Goal: Task Accomplishment & Management: Use online tool/utility

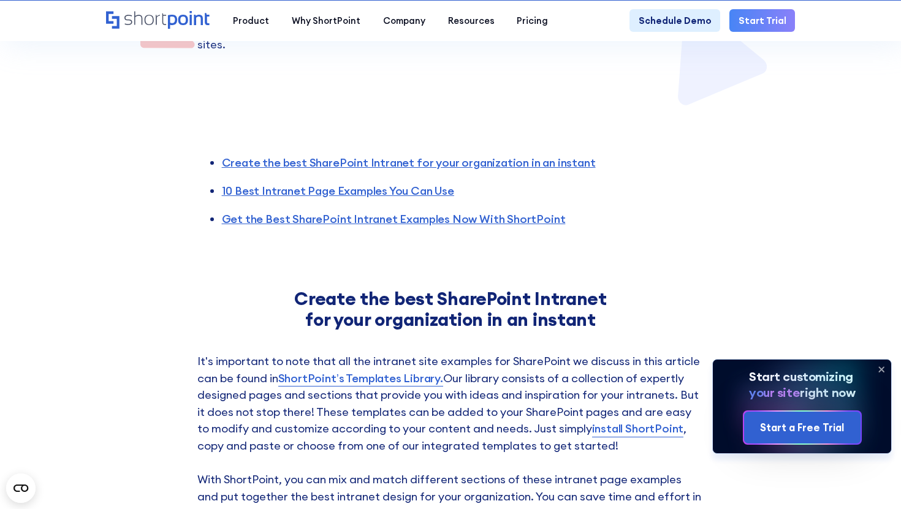
scroll to position [455, 0]
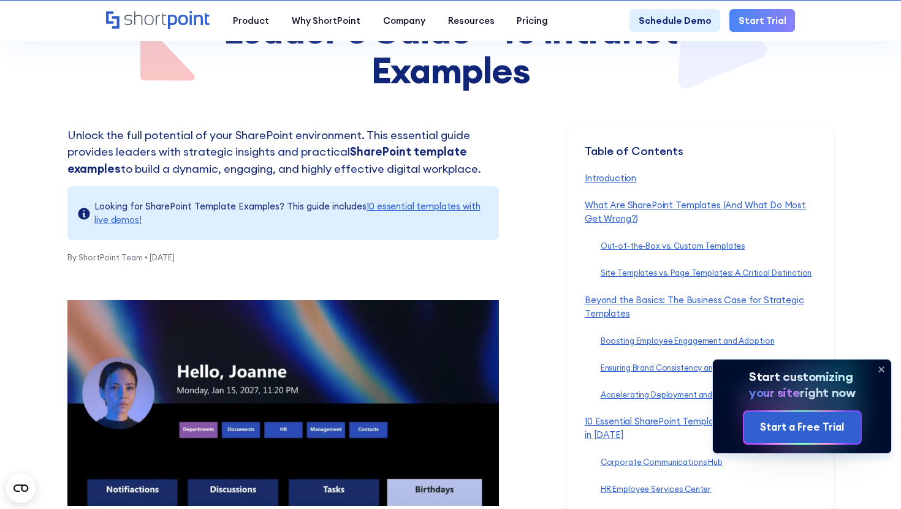
scroll to position [266, 0]
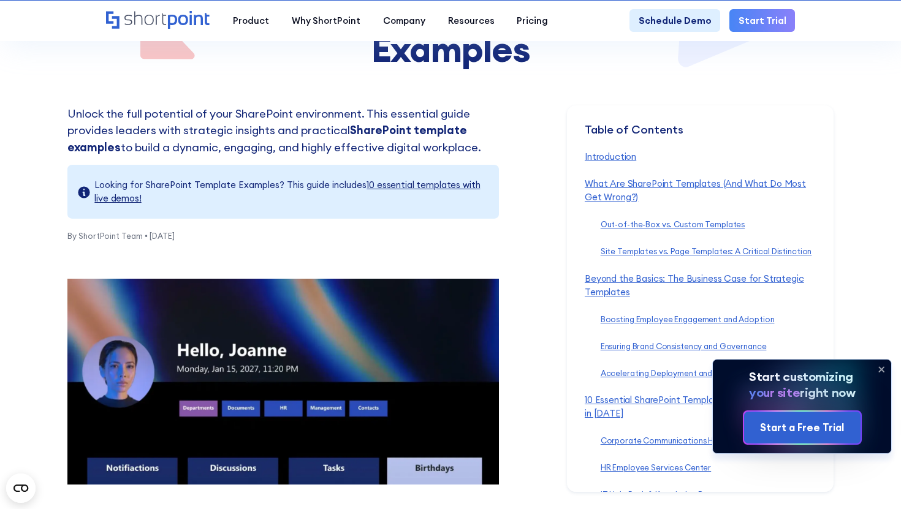
click at [454, 183] on link "10 essential templates with live demos!" at bounding box center [286, 191] width 385 height 25
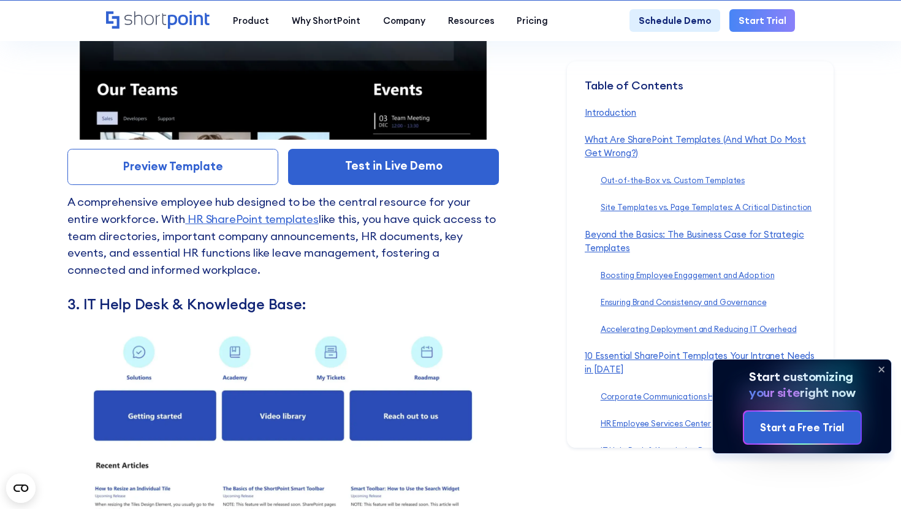
scroll to position [5887, 0]
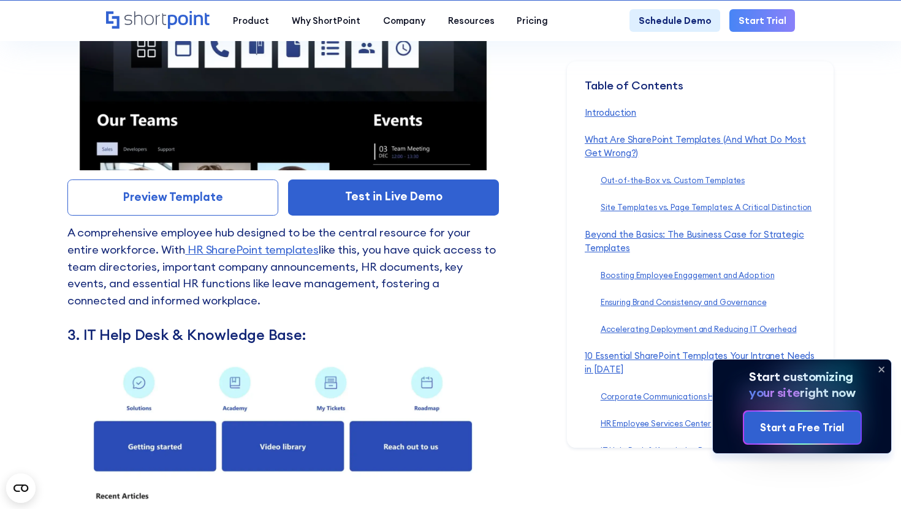
click at [221, 224] on p "A comprehensive employee hub designed to be the central resource for your entir…" at bounding box center [282, 274] width 431 height 101
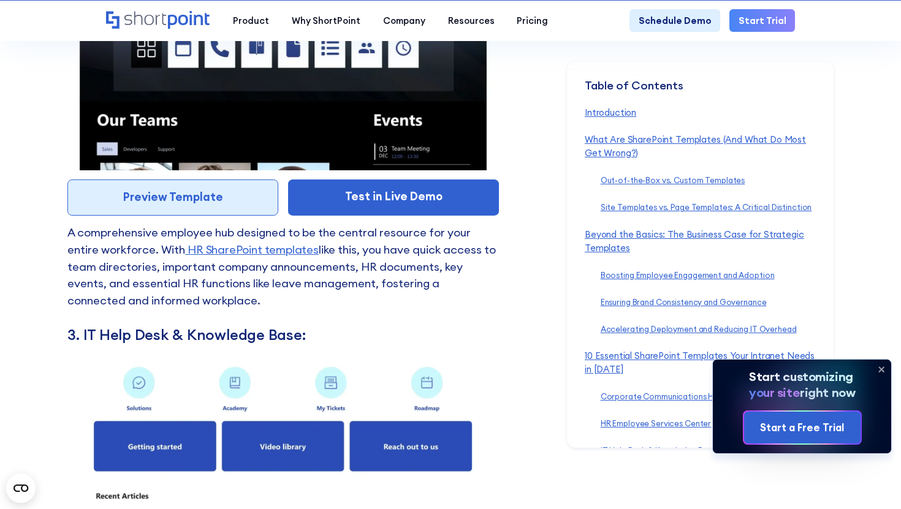
click at [235, 180] on link "Preview Template" at bounding box center [172, 198] width 211 height 36
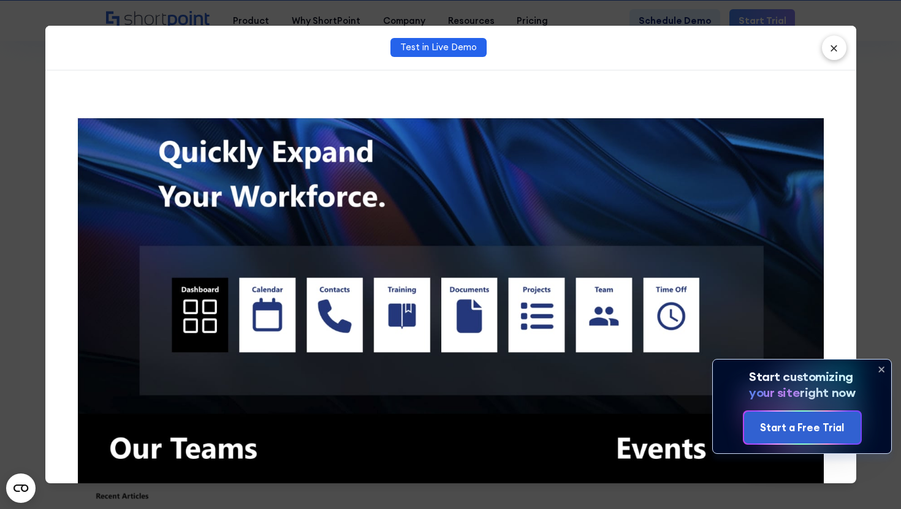
click at [449, 32] on div "Test in Live Demo ×" at bounding box center [450, 48] width 811 height 45
click at [449, 50] on link "Test in Live Demo" at bounding box center [438, 47] width 96 height 19
click at [834, 43] on button "×" at bounding box center [834, 48] width 25 height 25
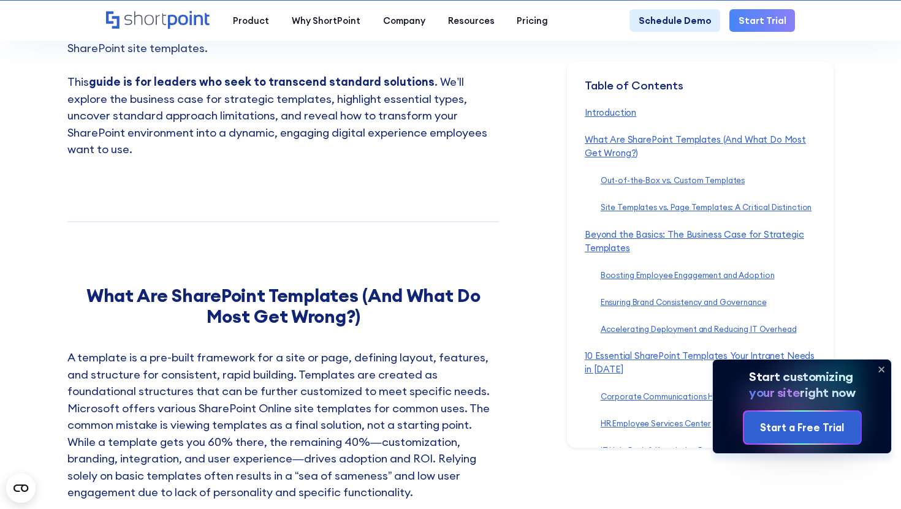
scroll to position [307, 0]
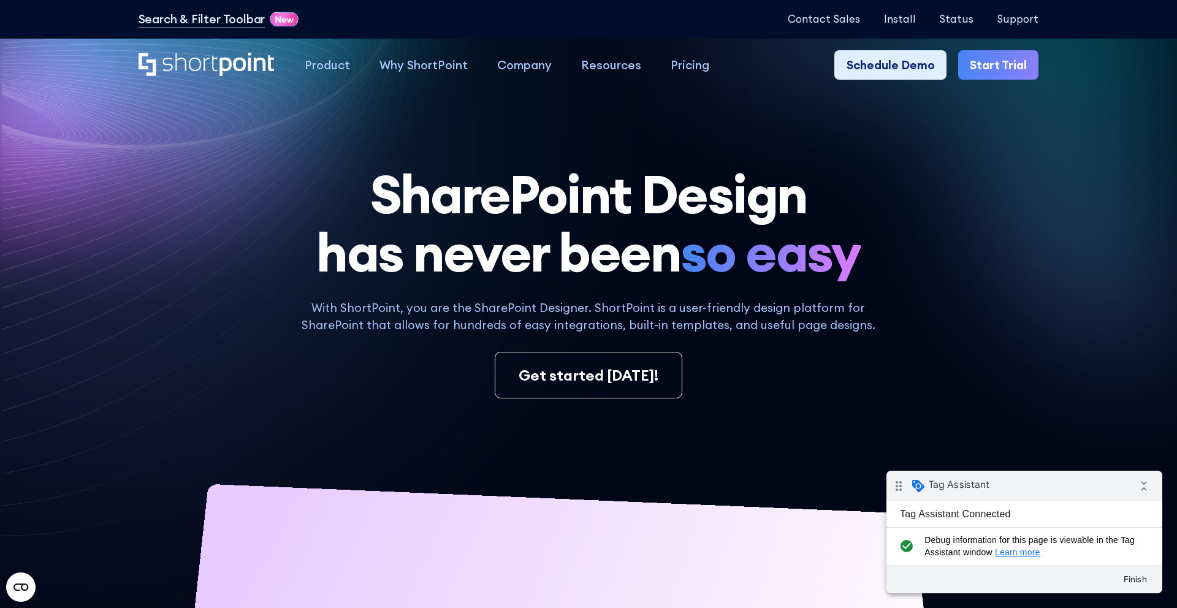
click at [1016, 61] on link "Start Trial" at bounding box center [998, 64] width 80 height 29
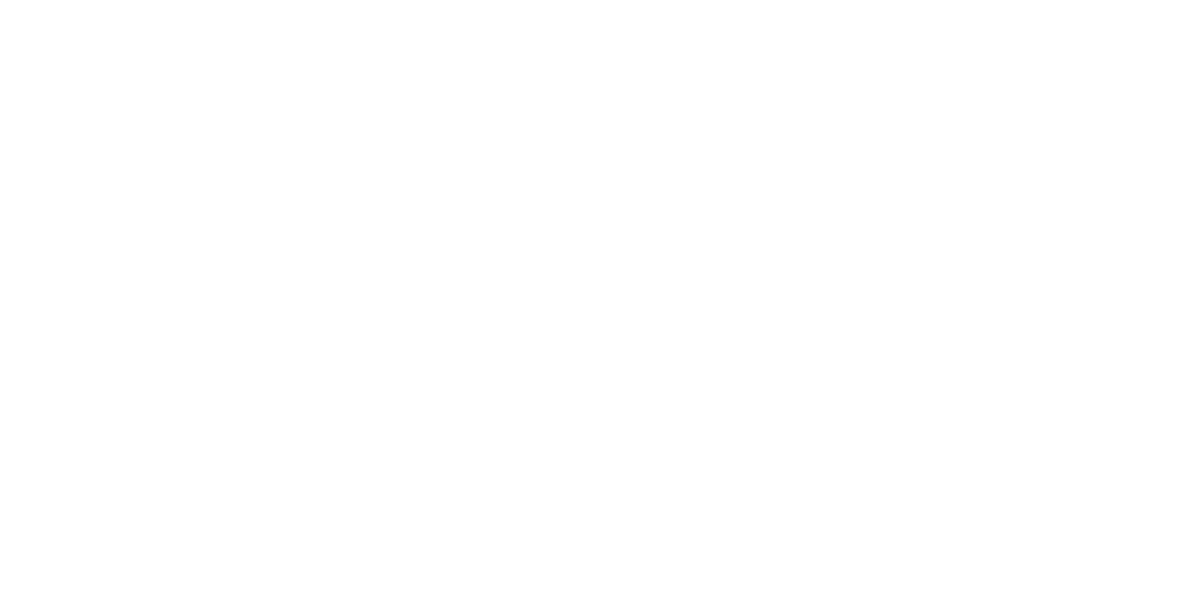
select select "+351"
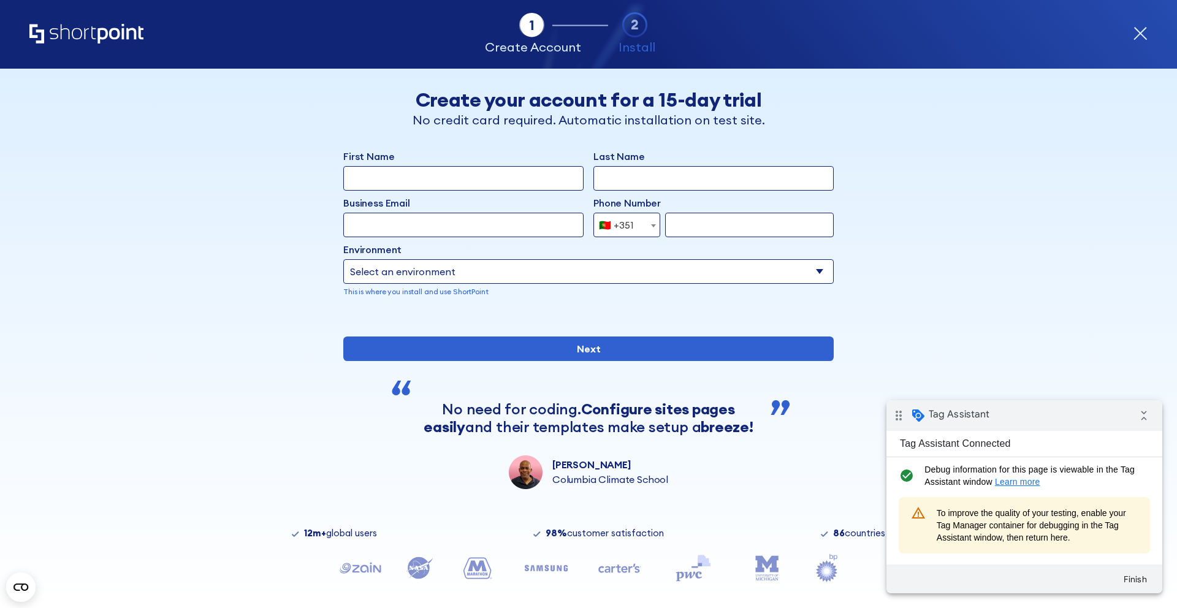
click at [486, 185] on input "First Name" at bounding box center [463, 178] width 240 height 25
click at [415, 197] on div "Business Email Invalid Email Address" at bounding box center [463, 203] width 240 height 17
click at [415, 180] on input "pedro" at bounding box center [463, 178] width 240 height 25
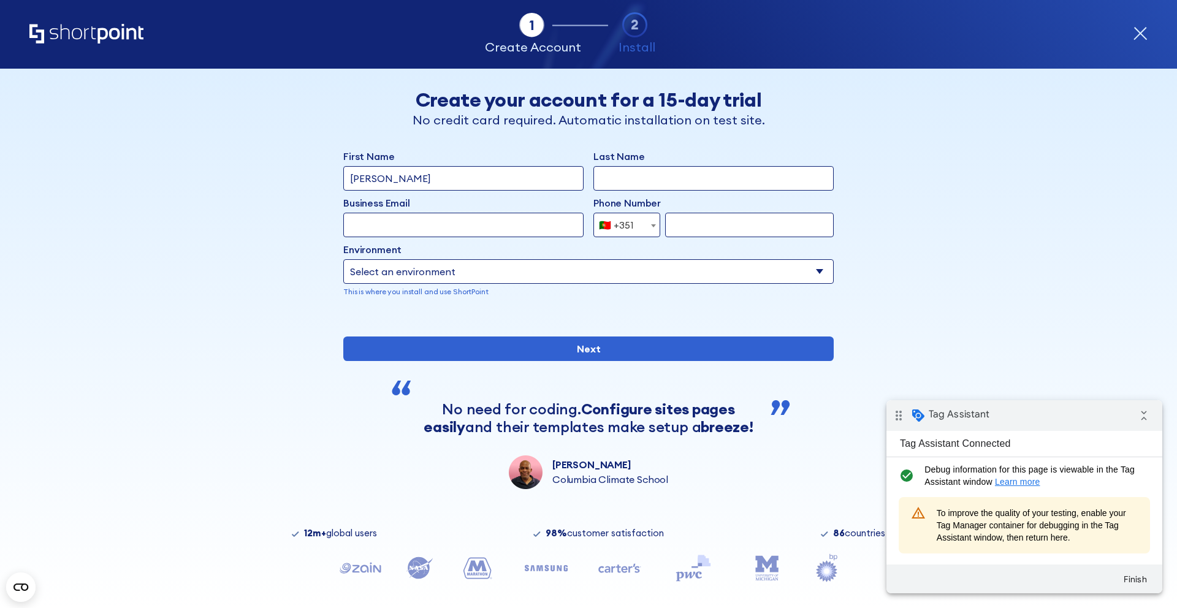
type input "luisa"
click at [651, 185] on input "Last Name" at bounding box center [713, 178] width 240 height 25
type input "Silva"
click at [428, 227] on input "Business Email" at bounding box center [463, 225] width 240 height 25
type input "[PERSON_NAME][EMAIL_ADDRESS][DOMAIN_NAME]"
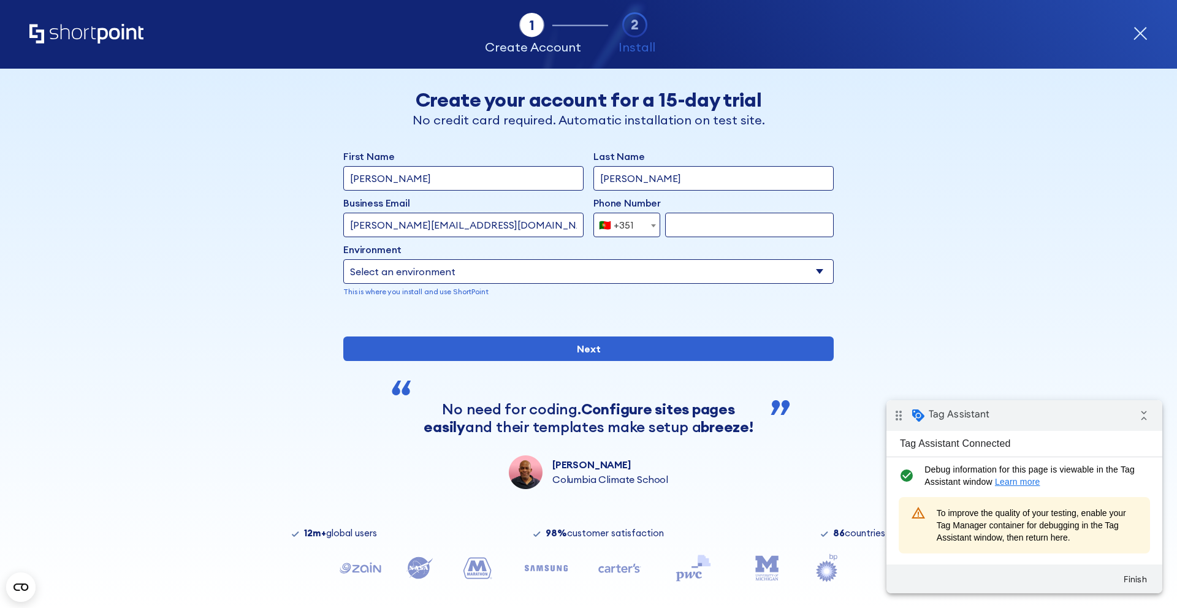
click at [702, 210] on div "Phone Number Afghanistan (+93) Albania (+355) Algeria (+213) American Samoa (+1…" at bounding box center [713, 216] width 240 height 42
click at [702, 219] on input "form" at bounding box center [749, 225] width 169 height 25
type input "932723834"
click at [599, 286] on p "This is where you install and use ShortPoint" at bounding box center [588, 291] width 490 height 11
click at [590, 273] on select "Select an environment Microsoft 365 SharePoint Online SharePoint Subscription E…" at bounding box center [588, 271] width 490 height 25
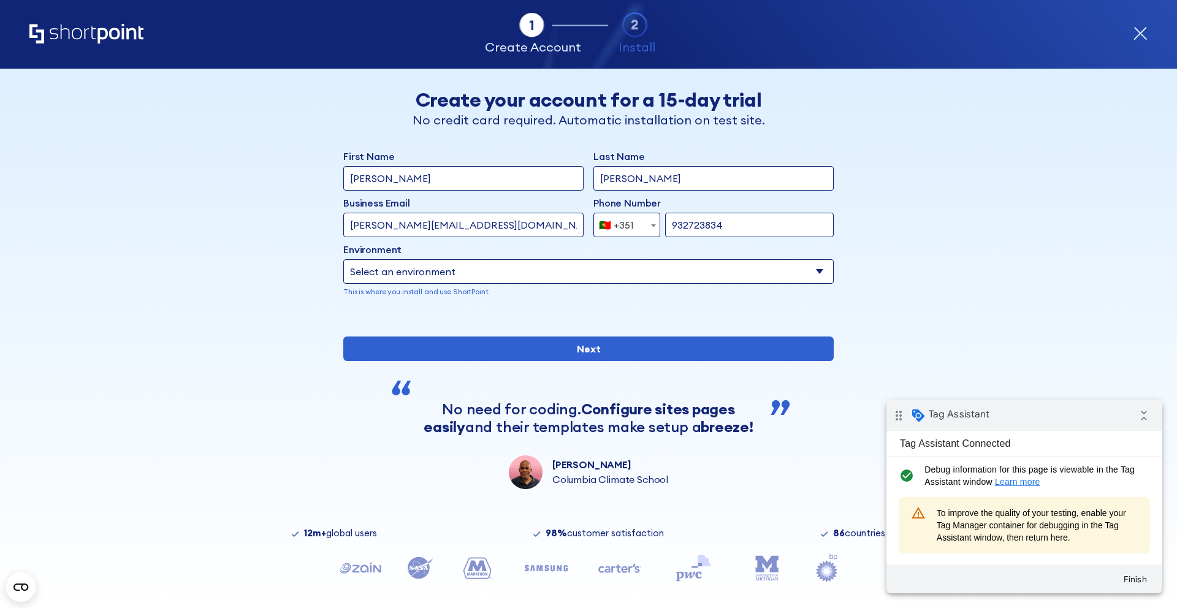
select select "SharePoint Online"
click at [343, 259] on select "Select an environment Microsoft 365 SharePoint Online SharePoint Subscription E…" at bounding box center [588, 271] width 490 height 25
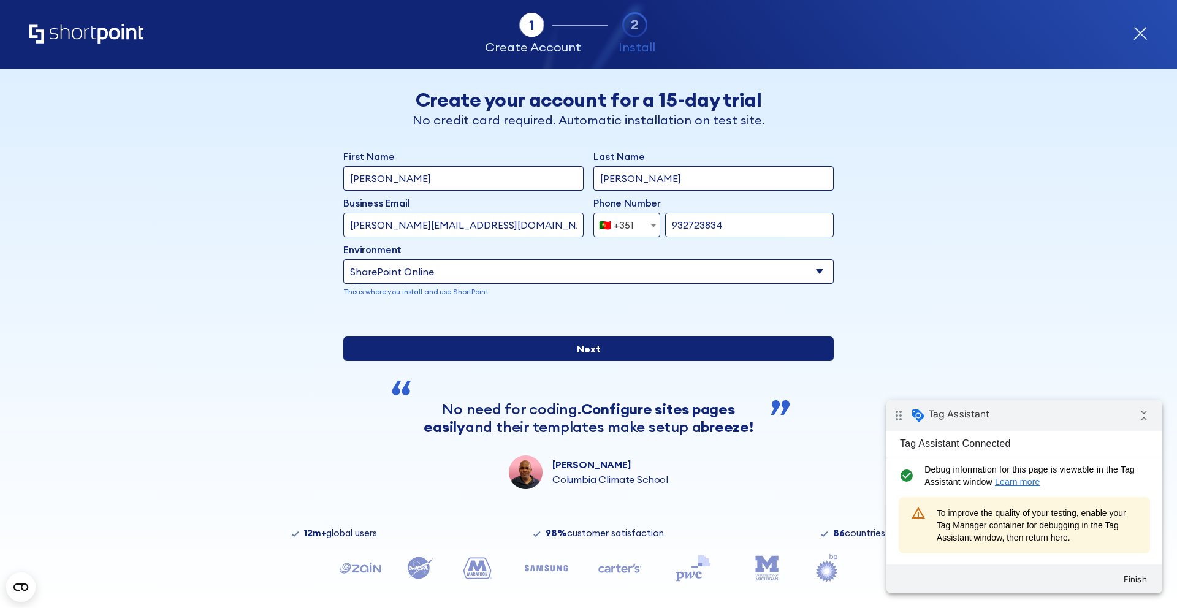
click at [579, 361] on input "Next" at bounding box center [588, 348] width 490 height 25
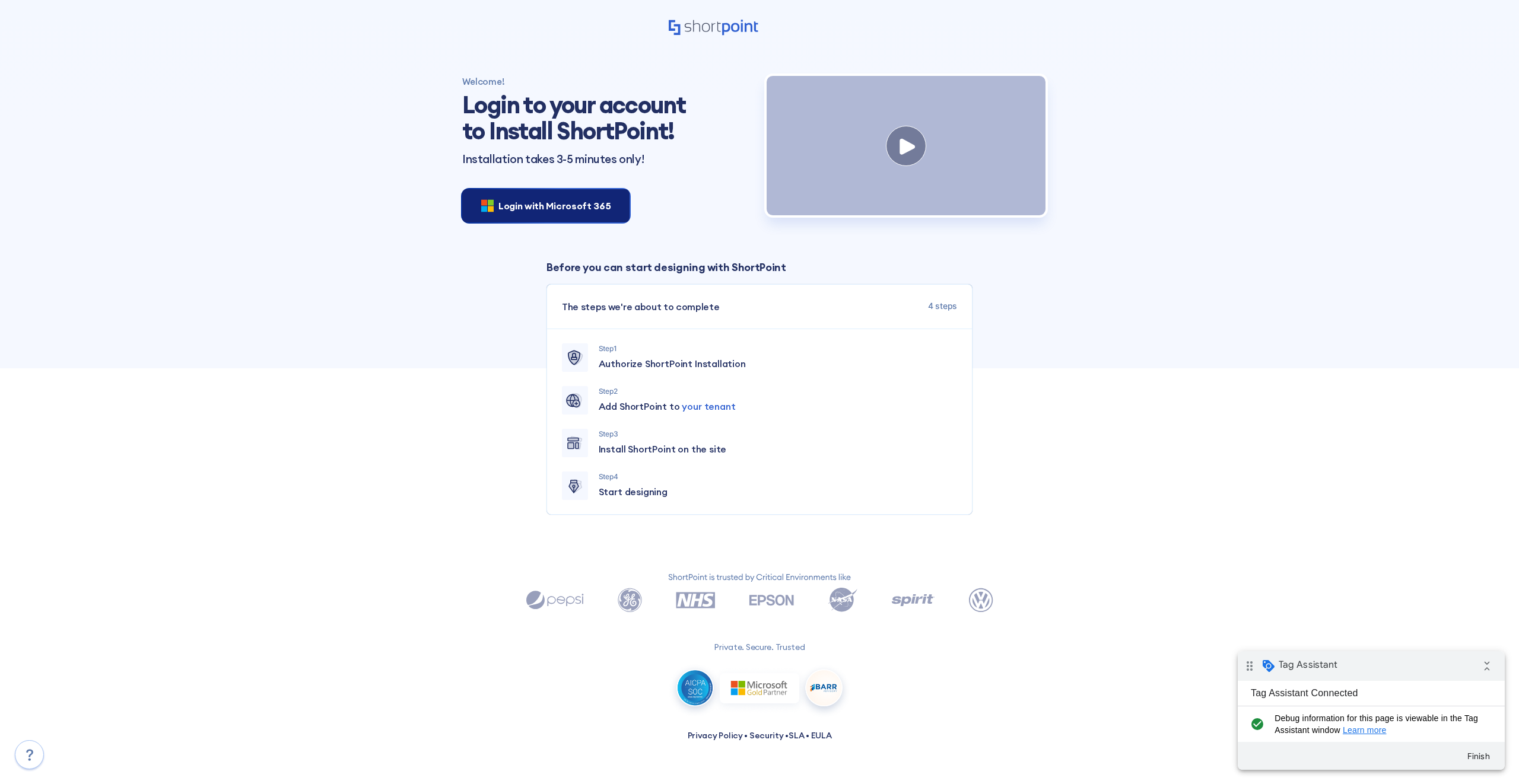
click at [566, 209] on span "Login with Microsoft 365" at bounding box center [555, 205] width 112 height 15
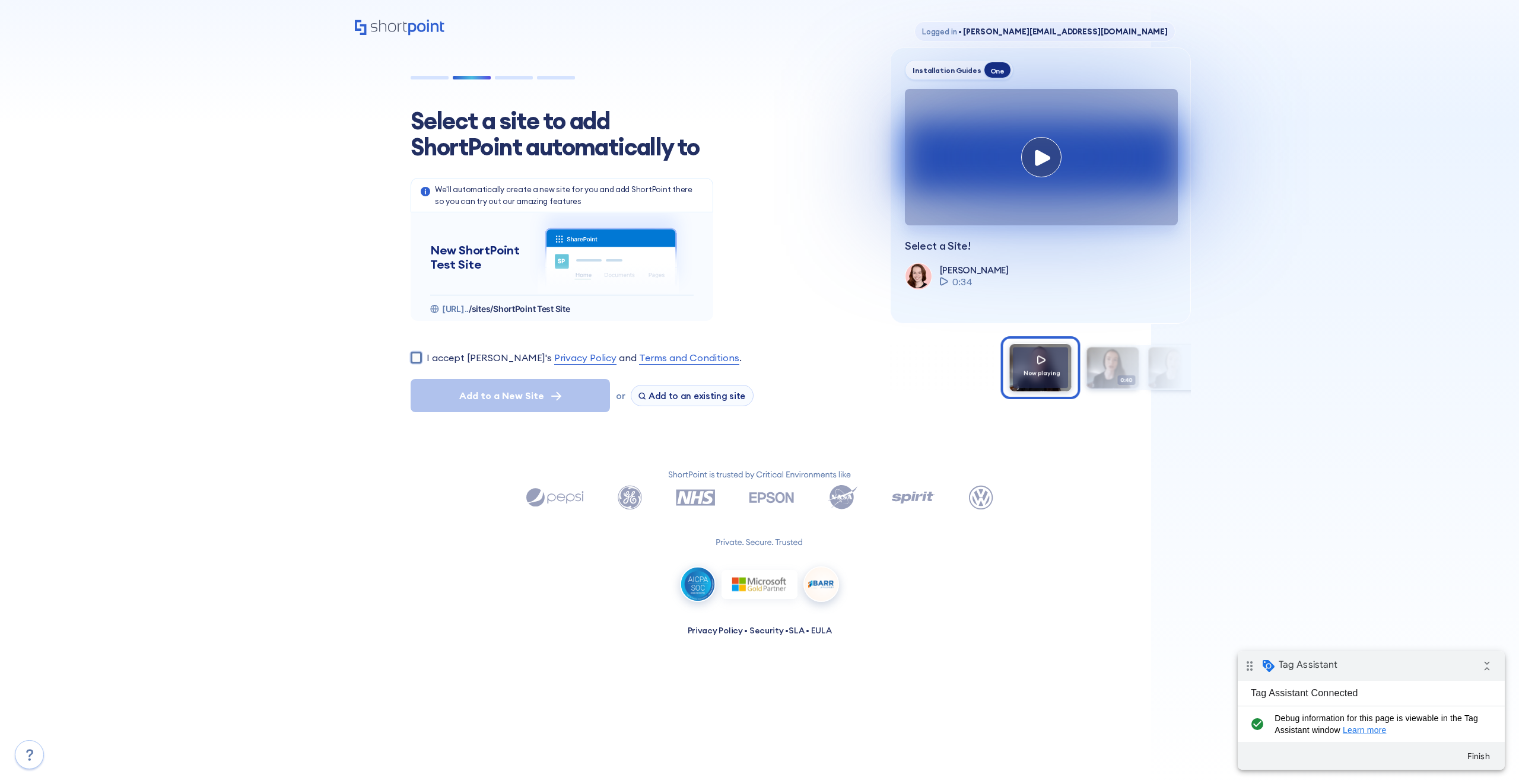
click at [413, 358] on input "I accept [PERSON_NAME]'s Privacy Policy and Terms and Conditions ." at bounding box center [416, 357] width 12 height 12
checkbox input "true"
click at [471, 406] on button "Add to a New Site" at bounding box center [510, 396] width 199 height 33
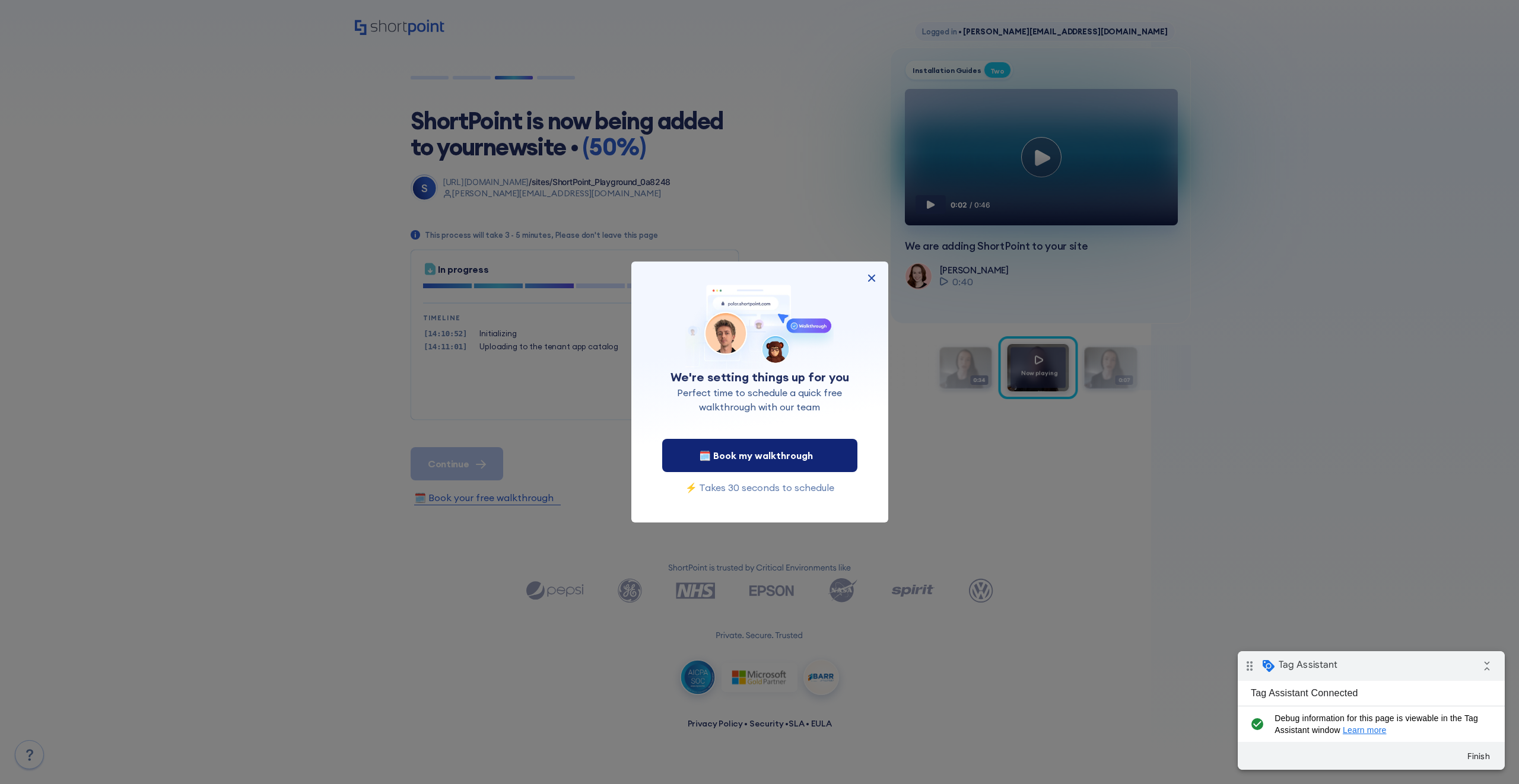
click at [789, 453] on span "🗓️ Book my walkthrough" at bounding box center [756, 455] width 114 height 15
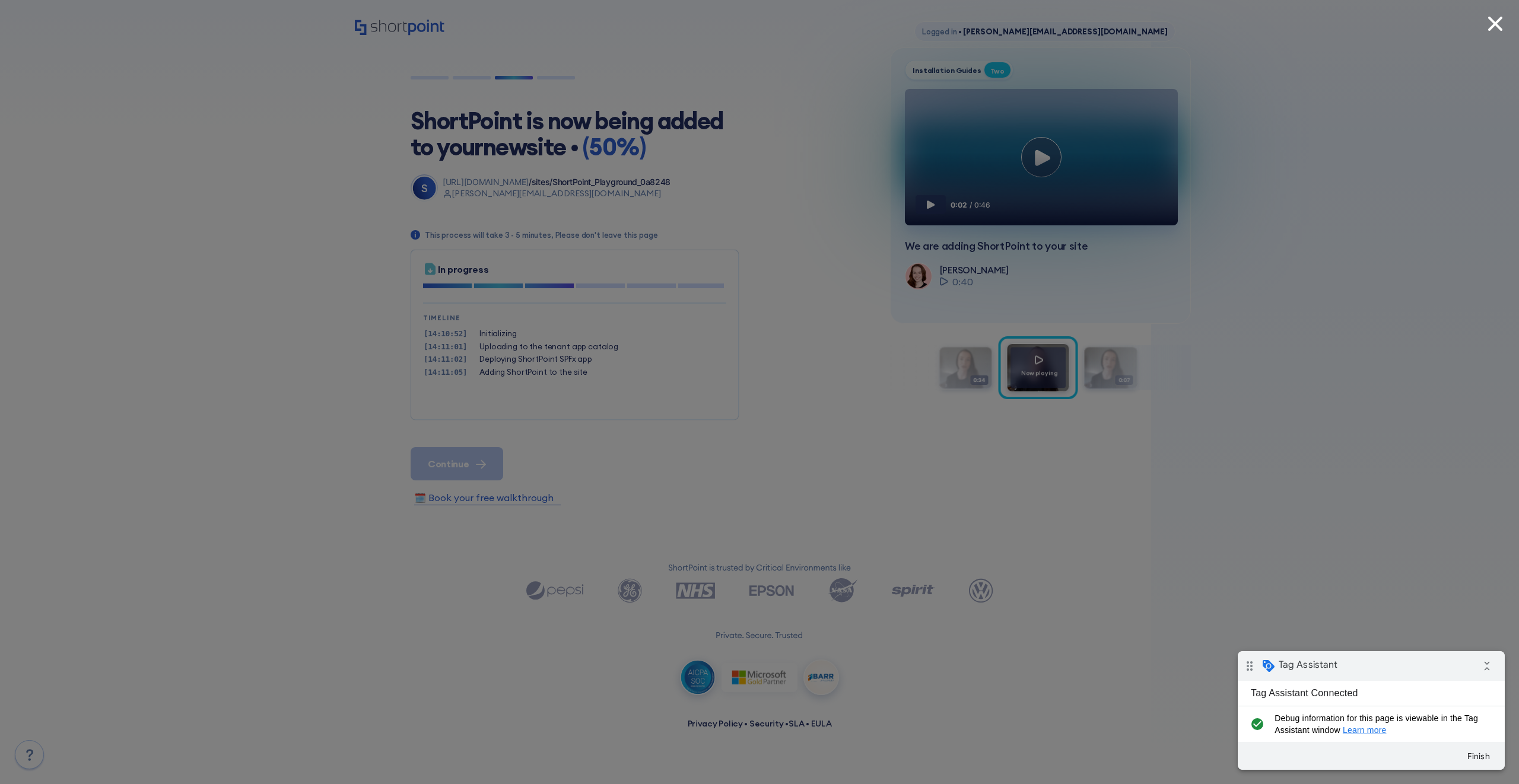
click at [1497, 23] on img at bounding box center [1495, 23] width 28 height 28
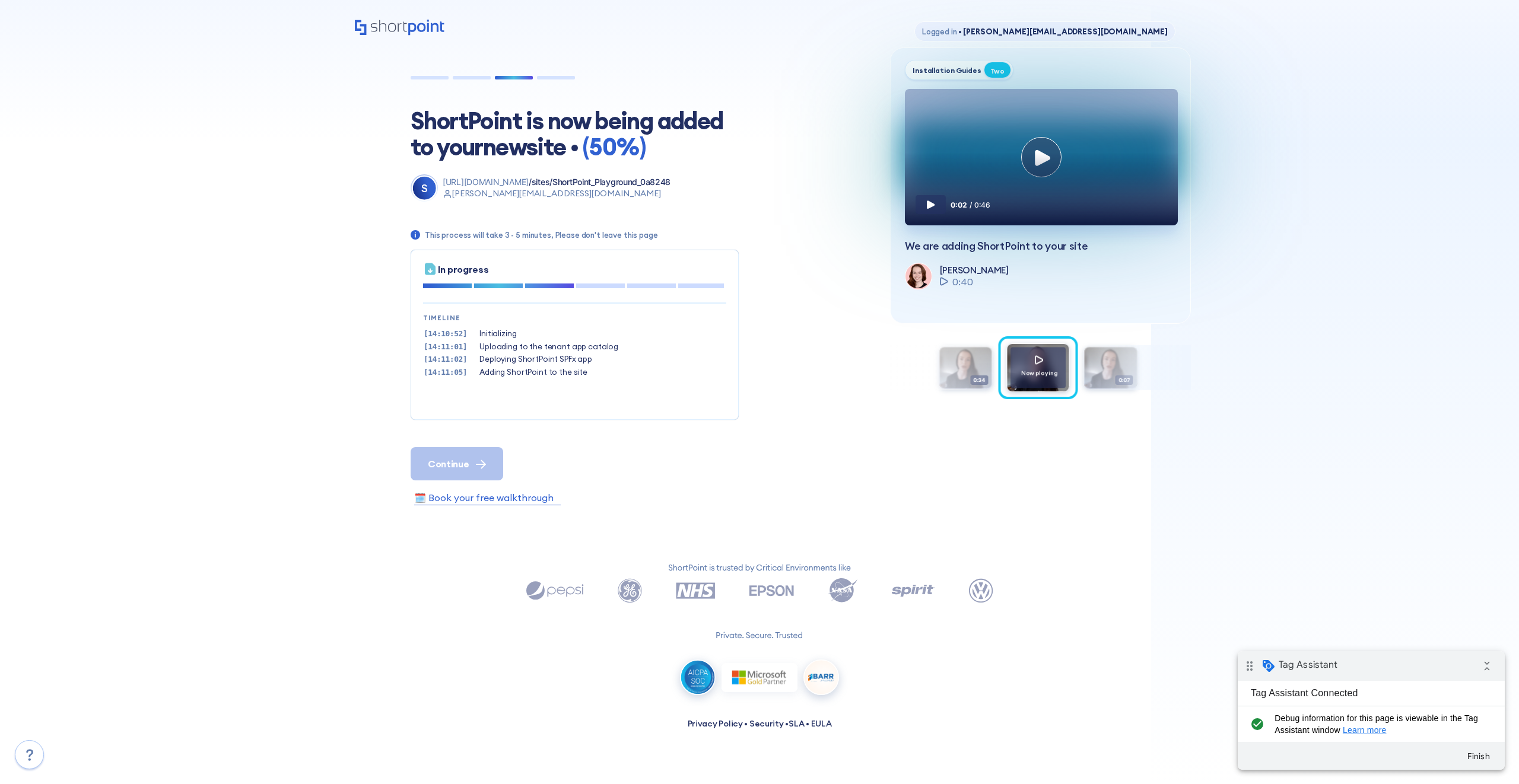
scroll to position [36, 0]
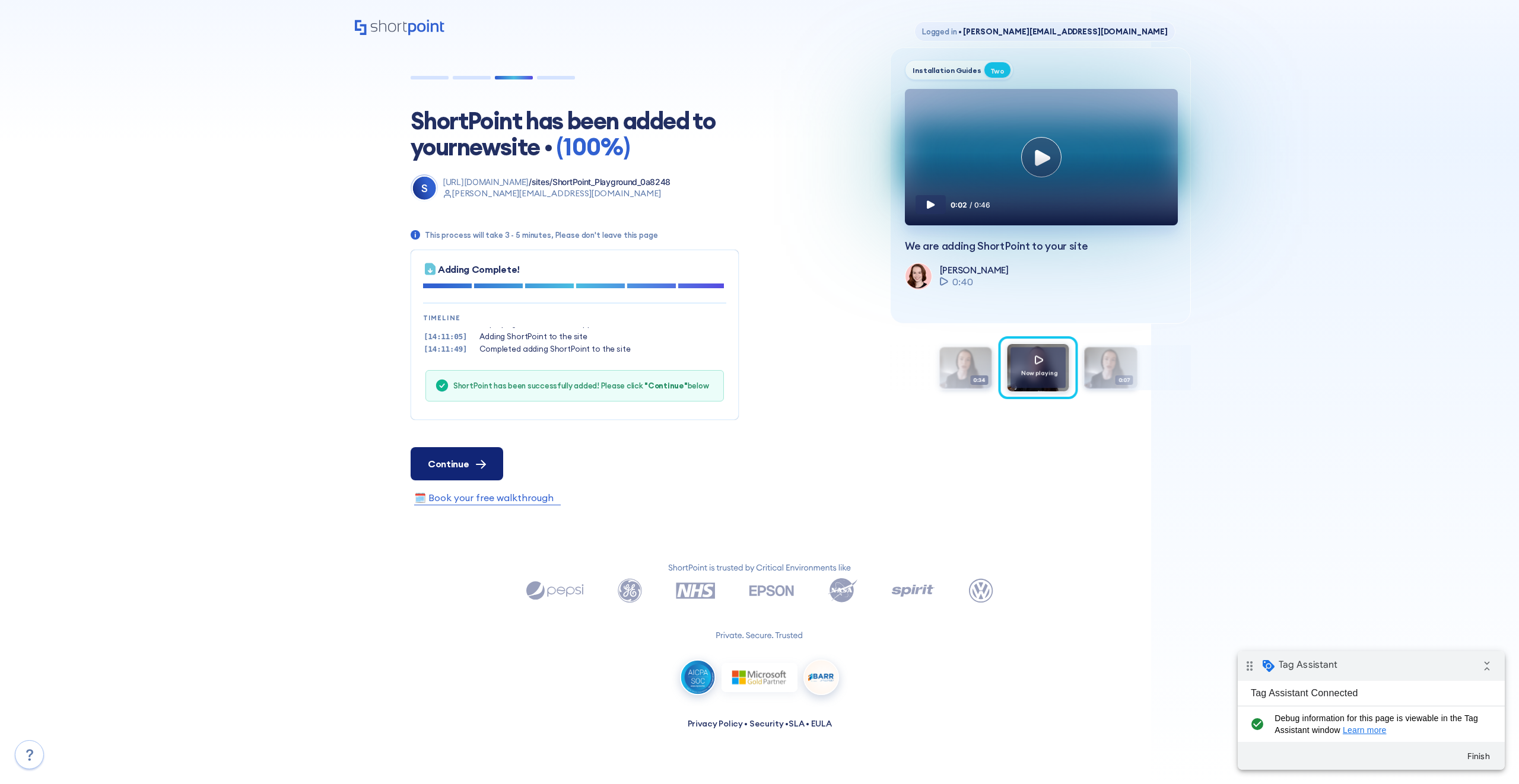
click at [483, 465] on icon at bounding box center [480, 465] width 9 height 0
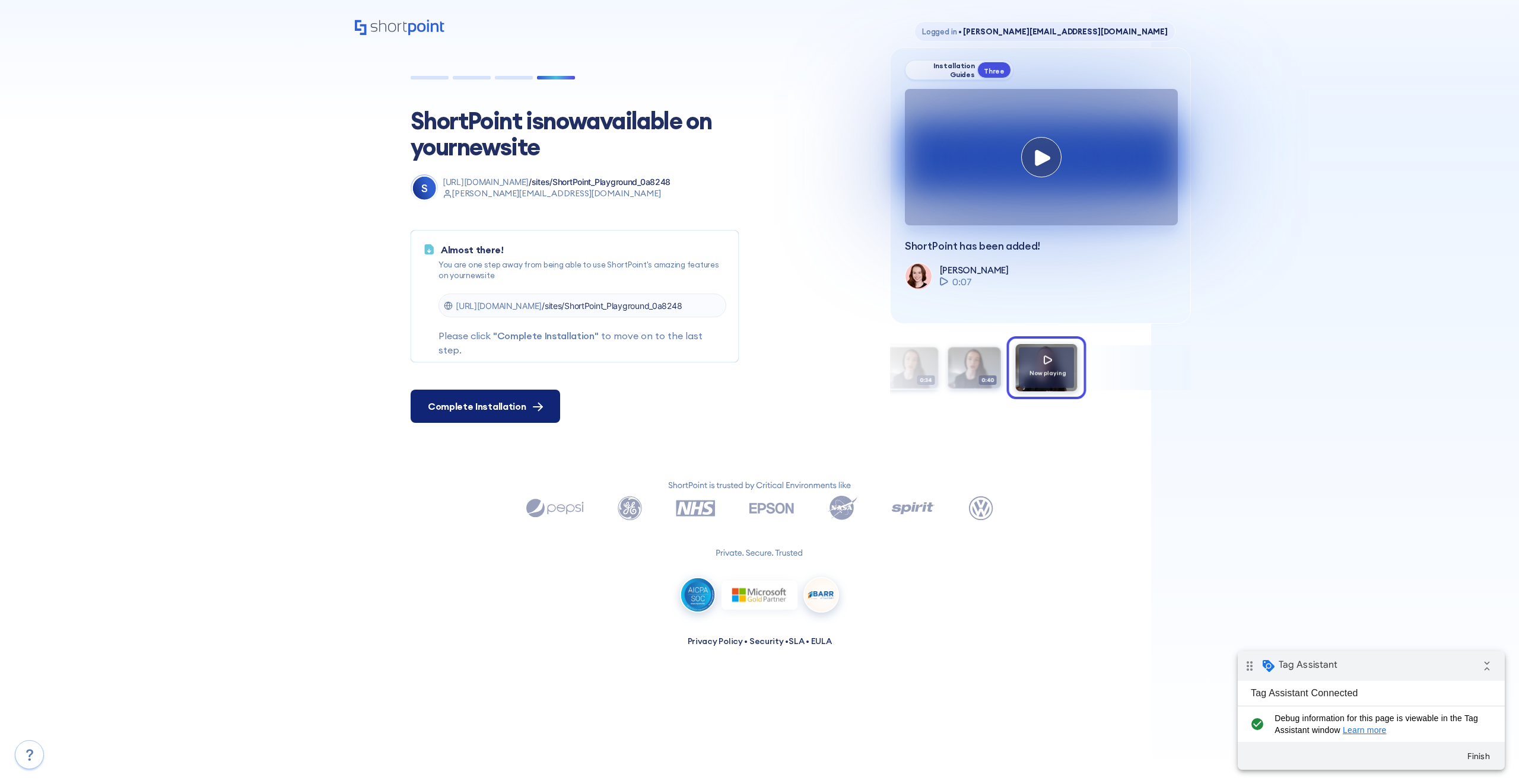
click at [509, 404] on span "Complete Installation" at bounding box center [476, 406] width 98 height 15
